Goal: Transaction & Acquisition: Purchase product/service

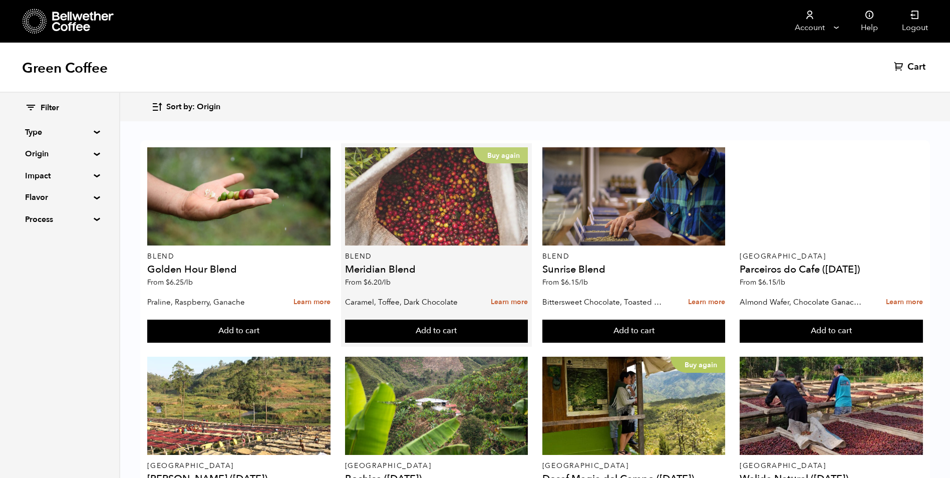
click at [499, 148] on p "Buy again" at bounding box center [500, 155] width 55 height 16
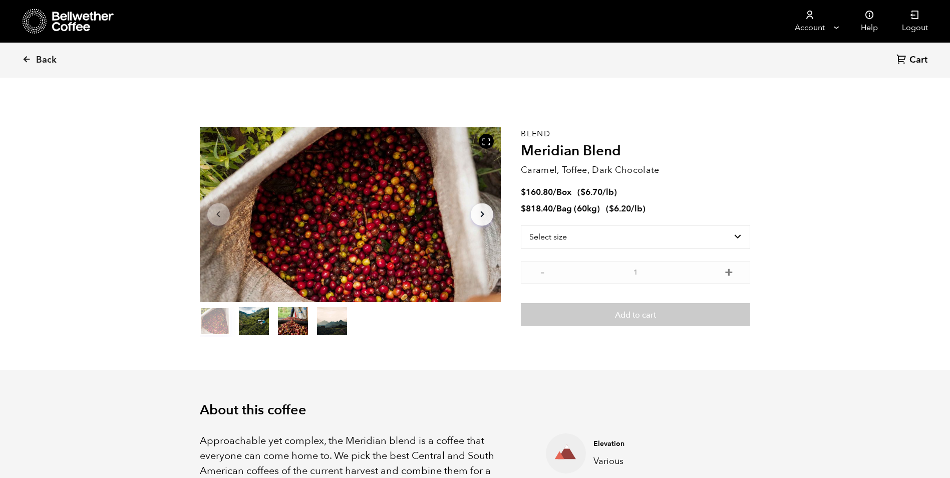
scroll to position [436, 533]
click at [734, 234] on select "Select size Bag (60kg) (132 lbs) Box (24 lbs)" at bounding box center [635, 237] width 229 height 24
select select "bag-3"
click at [521, 225] on select "Select size Bag (60kg) (132 lbs) Box (24 lbs)" at bounding box center [635, 237] width 229 height 24
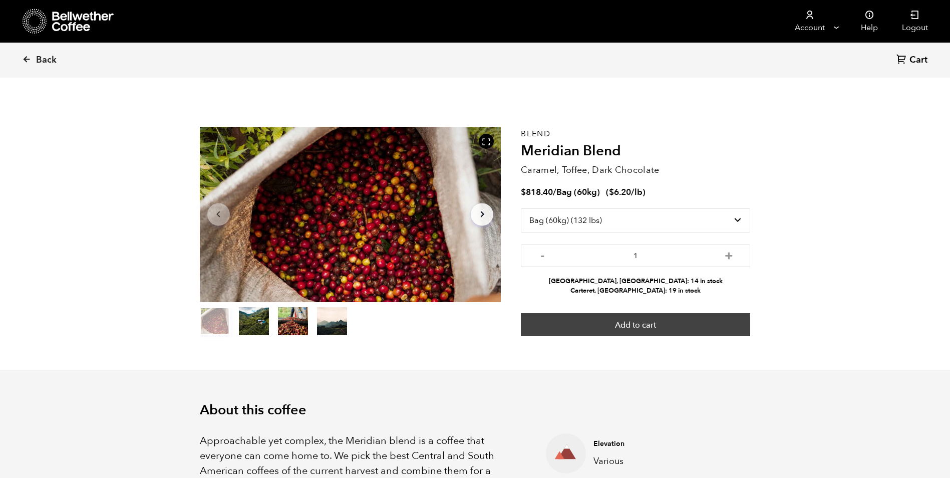
click at [669, 327] on button "Add to cart" at bounding box center [635, 324] width 229 height 23
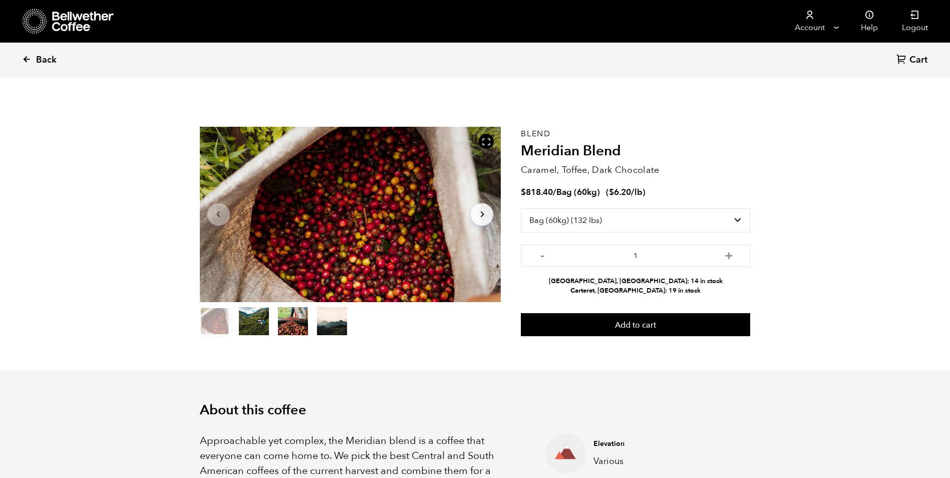
click at [30, 60] on icon at bounding box center [26, 59] width 9 height 9
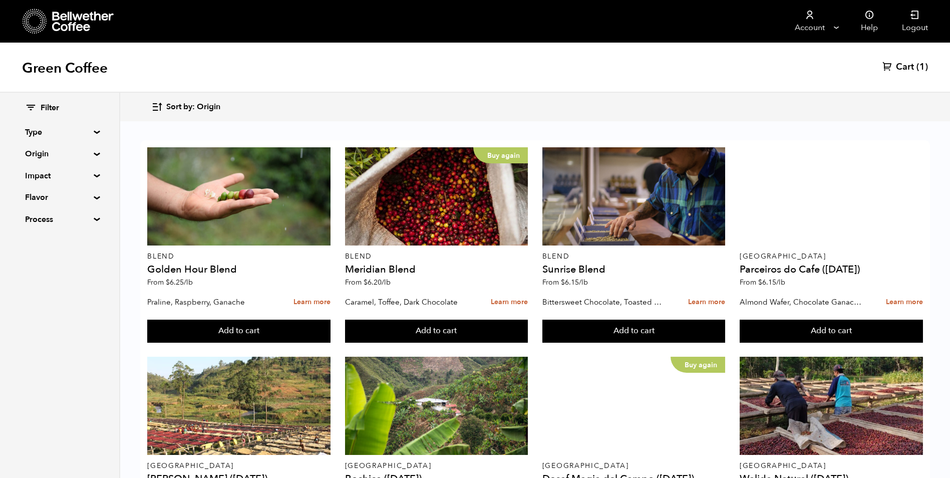
scroll to position [551, 0]
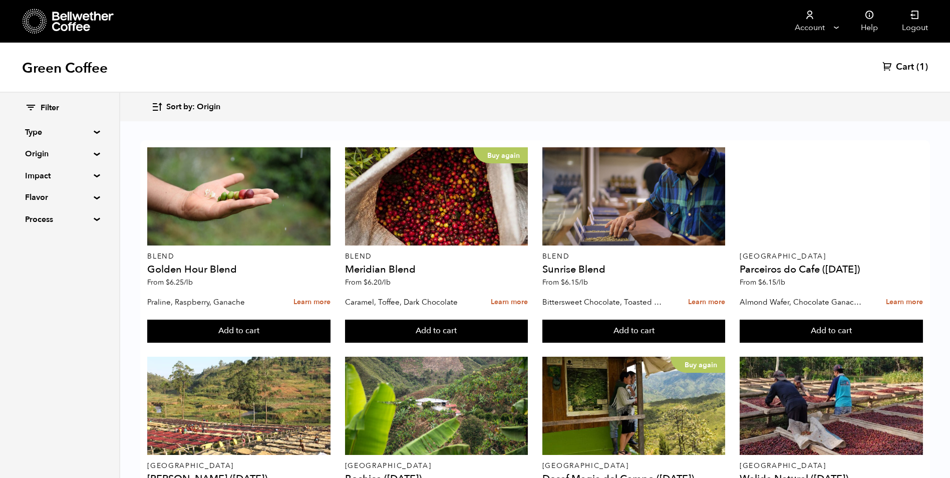
click at [248, 343] on button "Add to cart" at bounding box center [238, 331] width 183 height 23
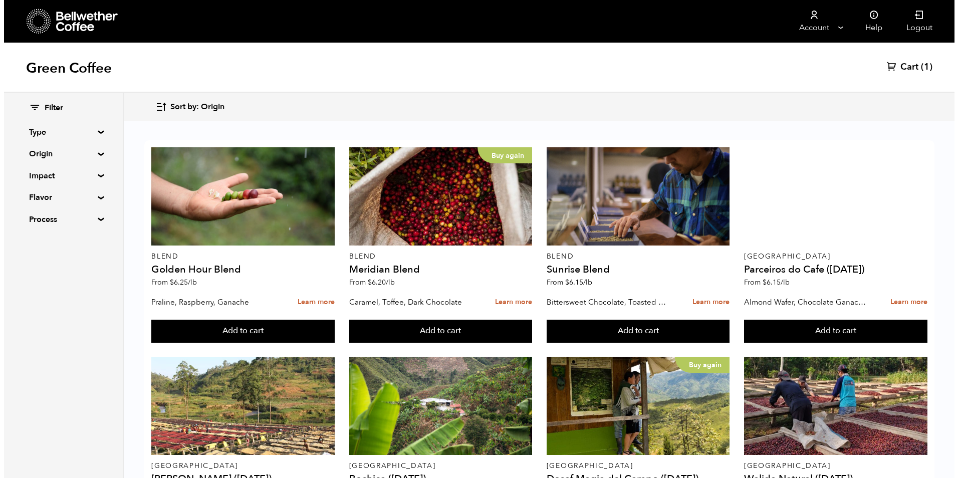
scroll to position [551, 0]
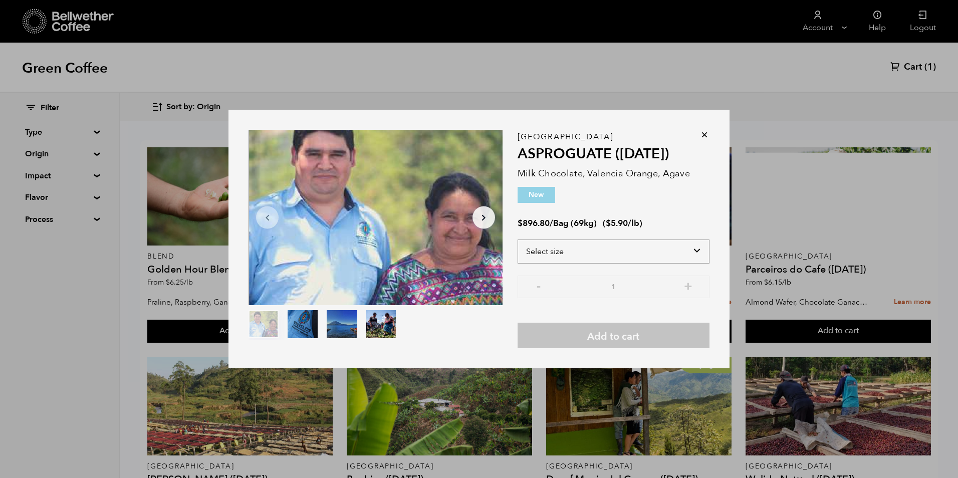
click at [699, 251] on select "Select size Bag (69kg) (152 lbs)" at bounding box center [613, 251] width 192 height 24
click at [697, 252] on select "Select size Bag (69kg) (152 lbs)" at bounding box center [613, 251] width 192 height 24
select select "bag-2"
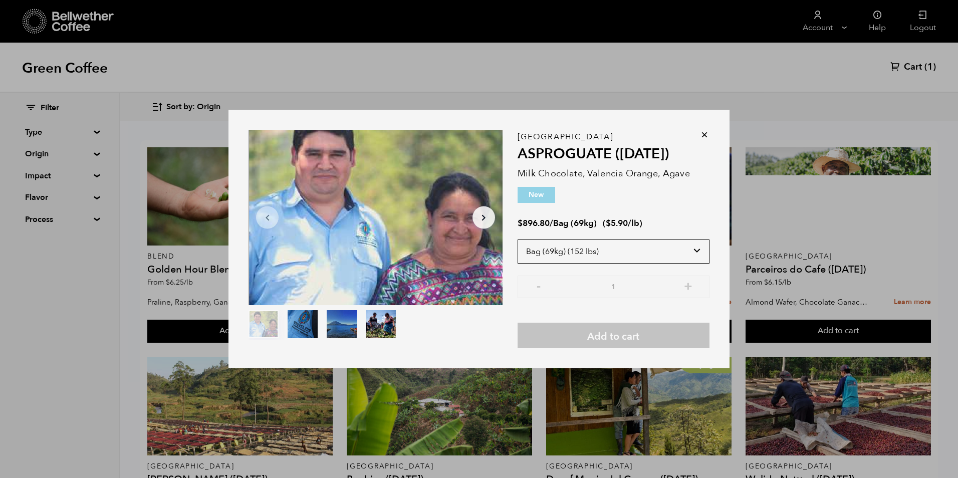
click at [517, 239] on select "Select size Bag (69kg) (152 lbs)" at bounding box center [613, 251] width 192 height 24
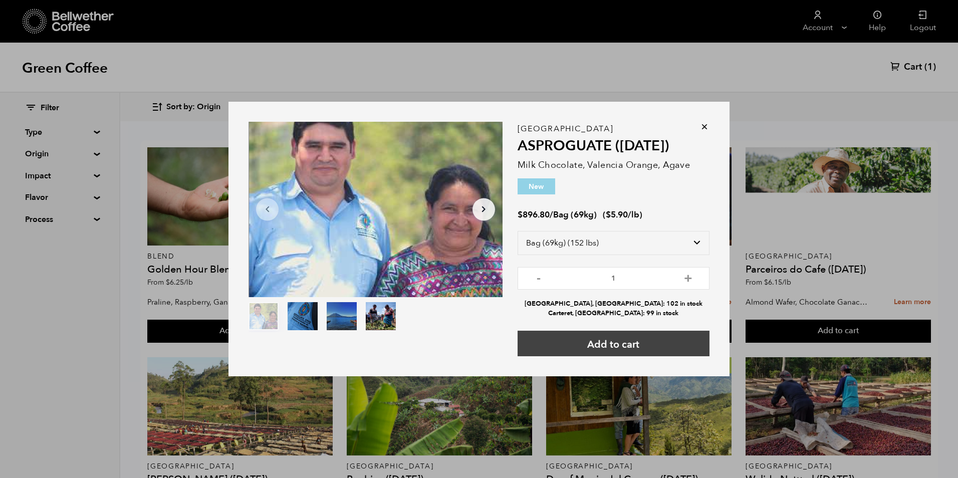
click at [621, 340] on button "Add to cart" at bounding box center [613, 344] width 192 height 26
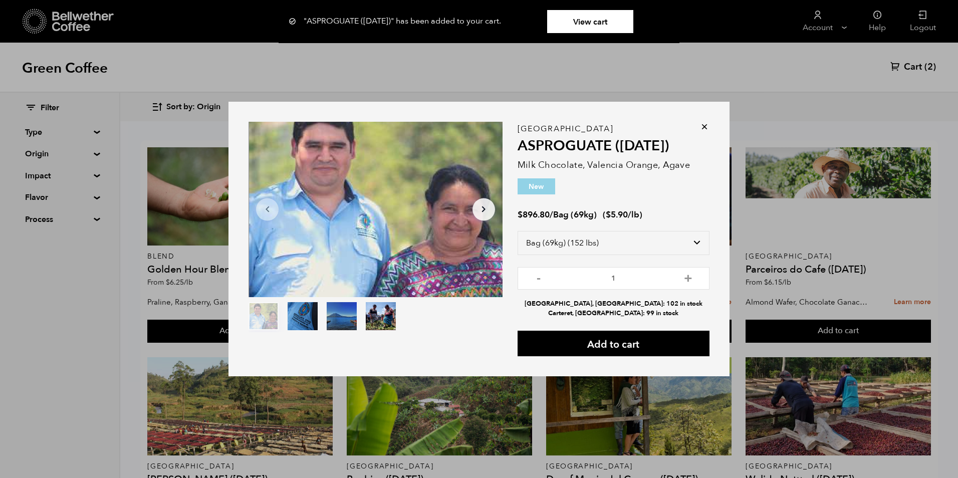
click at [610, 30] on link "View cart" at bounding box center [590, 21] width 86 height 23
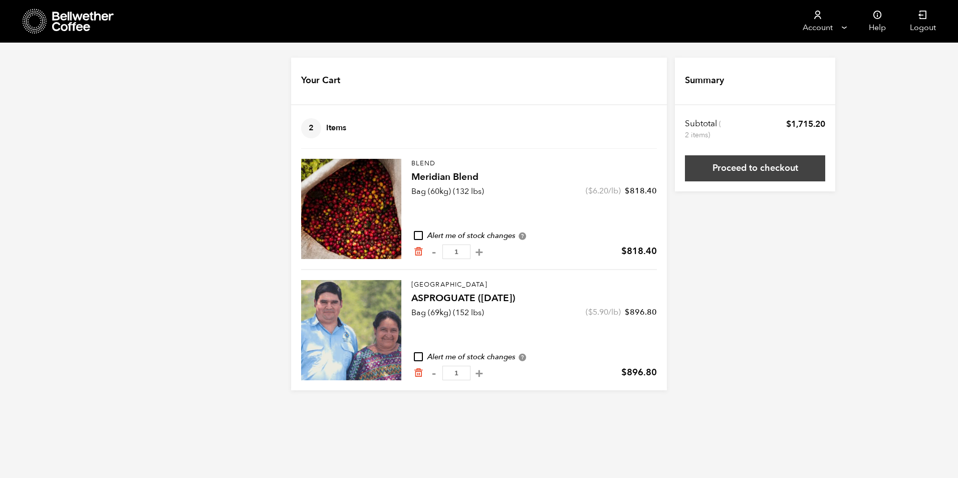
click at [766, 163] on link "Proceed to checkout" at bounding box center [755, 168] width 140 height 26
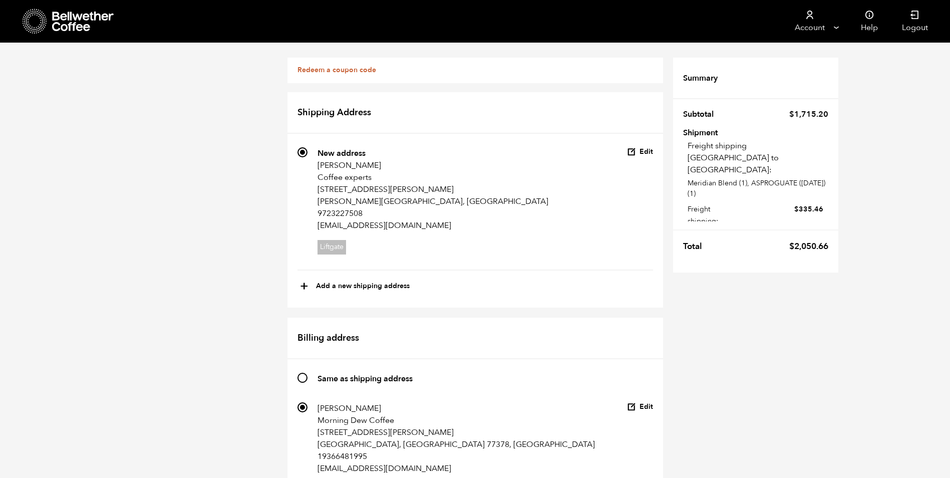
scroll to position [401, 0]
radio input "true"
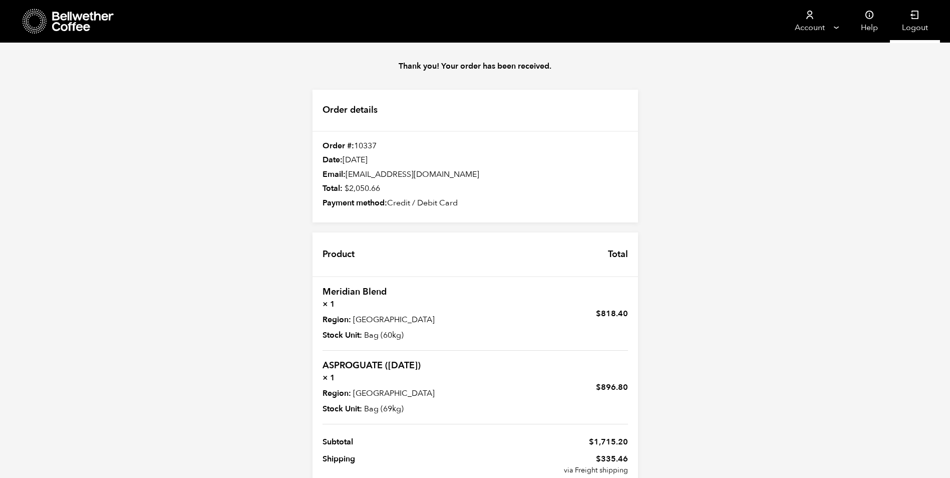
click at [911, 23] on link "Logout" at bounding box center [915, 21] width 50 height 43
